Goal: Information Seeking & Learning: Learn about a topic

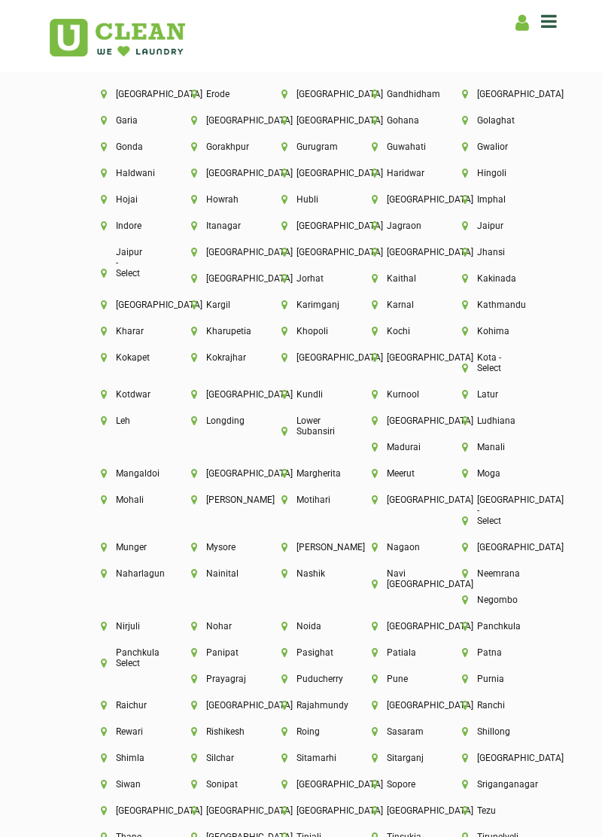
scroll to position [3470, 0]
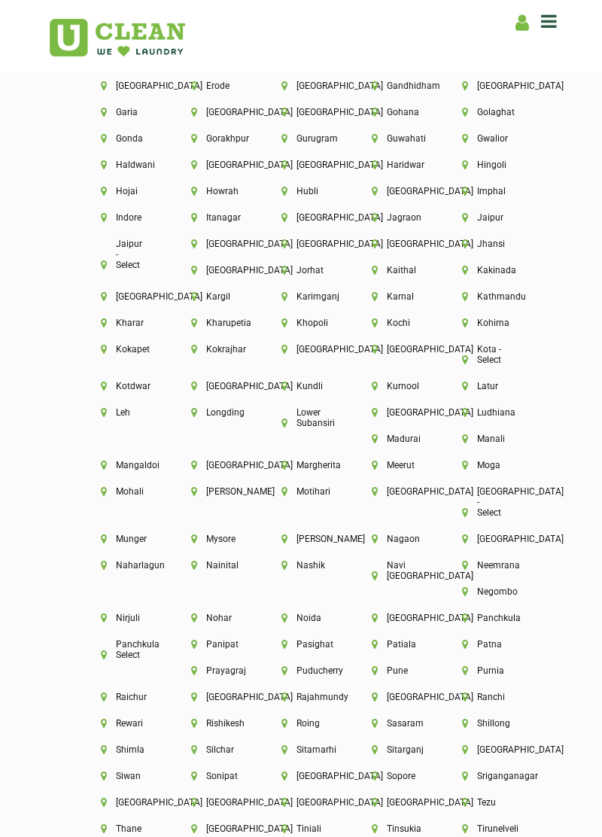
click at [462, 771] on li "Sriganganagar" at bounding box center [481, 776] width 39 height 11
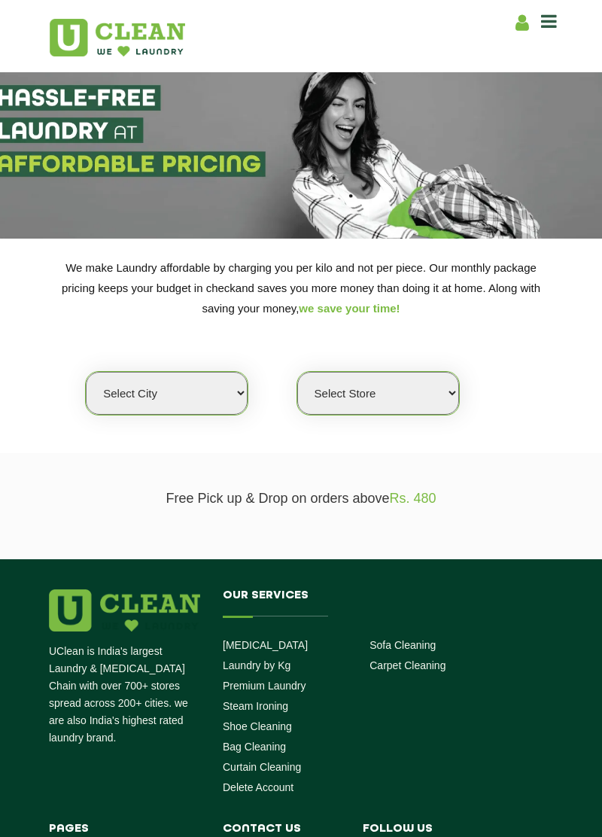
click at [117, 388] on select "Select city Aalo Abu Dhabi Agartala Agra Ahmedabad Akola Aligarh Alwar - UClean…" at bounding box center [167, 393] width 162 height 43
select select "141"
click at [86, 372] on select "Select city Aalo Abu Dhabi Agartala Agra Ahmedabad Akola Aligarh Alwar - UClean…" at bounding box center [167, 393] width 162 height 43
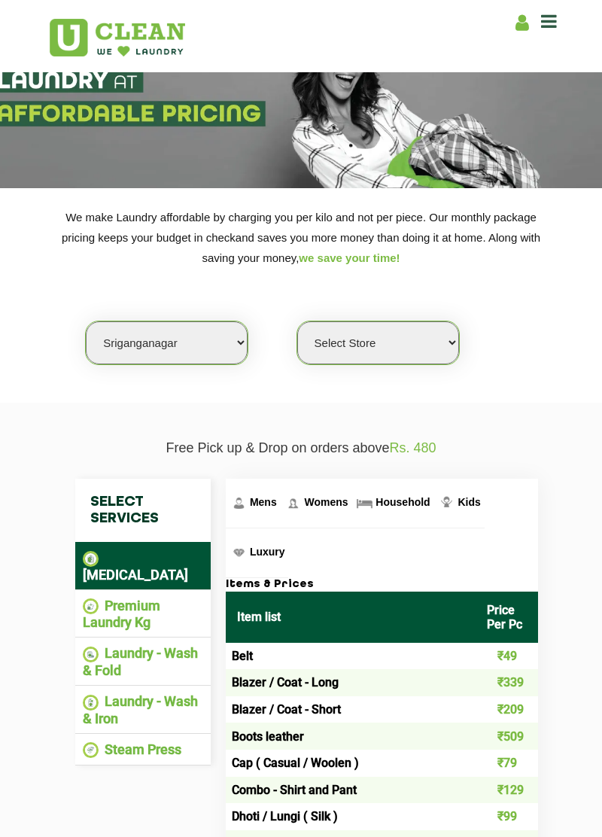
scroll to position [53, 0]
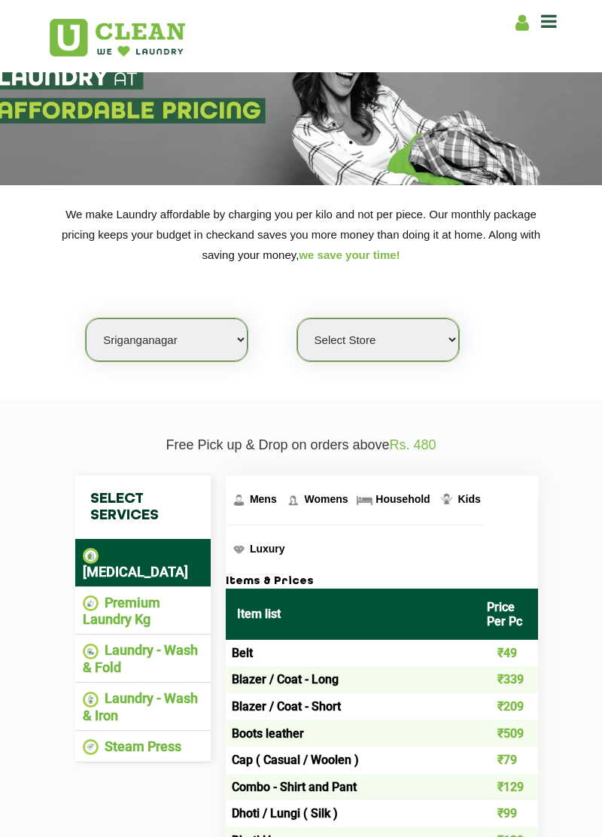
click at [346, 338] on select "Select Store UClean Sriganganagar" at bounding box center [378, 339] width 162 height 43
select select "405"
click at [297, 318] on select "Select Store UClean Sriganganagar" at bounding box center [378, 339] width 162 height 43
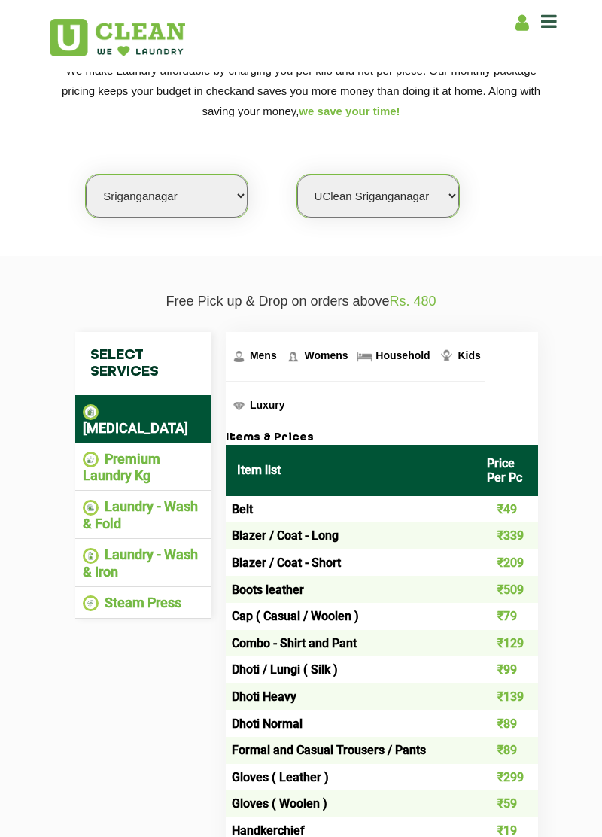
scroll to position [197, 0]
